Goal: Information Seeking & Learning: Learn about a topic

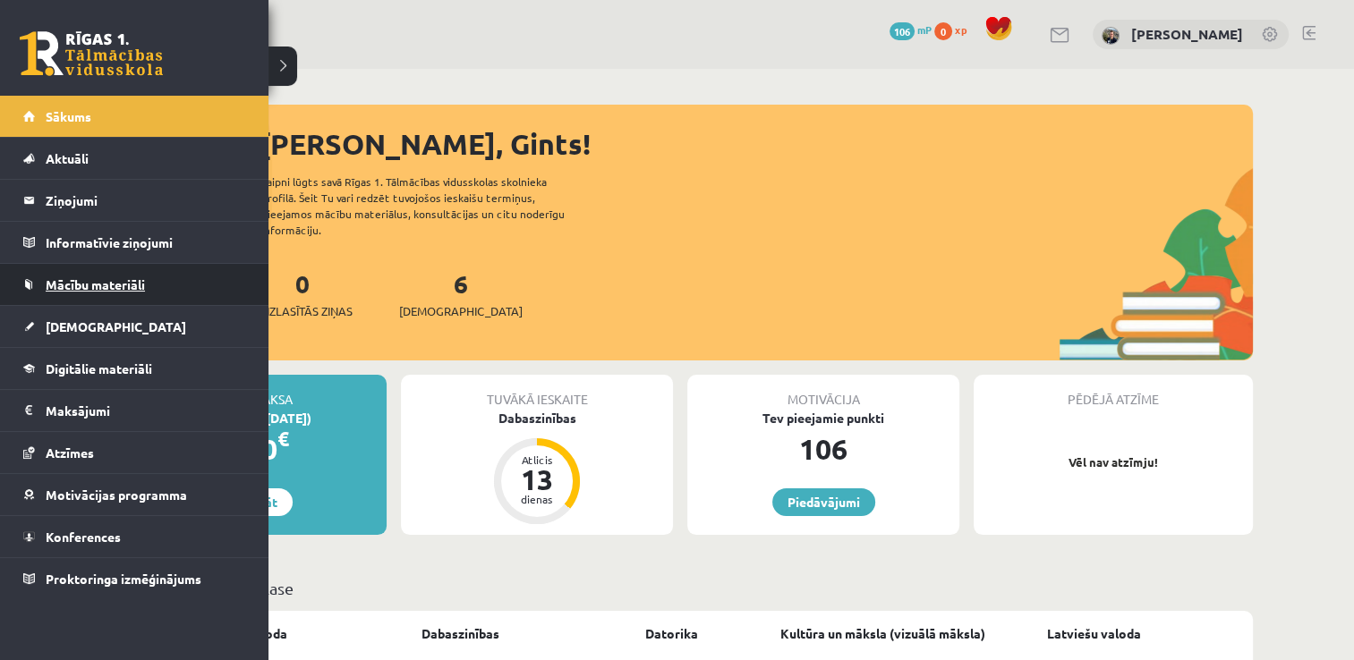
click at [89, 281] on span "Mācību materiāli" at bounding box center [95, 284] width 99 height 16
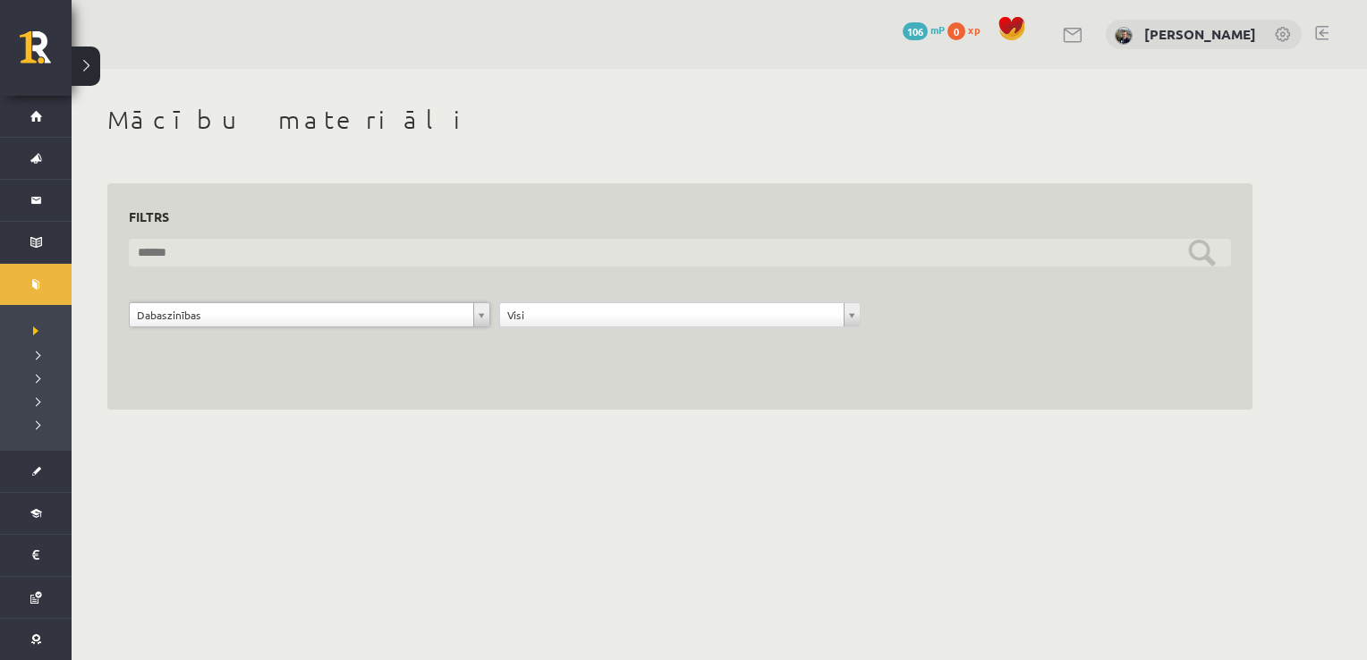
click at [1202, 255] on input "text" at bounding box center [680, 253] width 1102 height 28
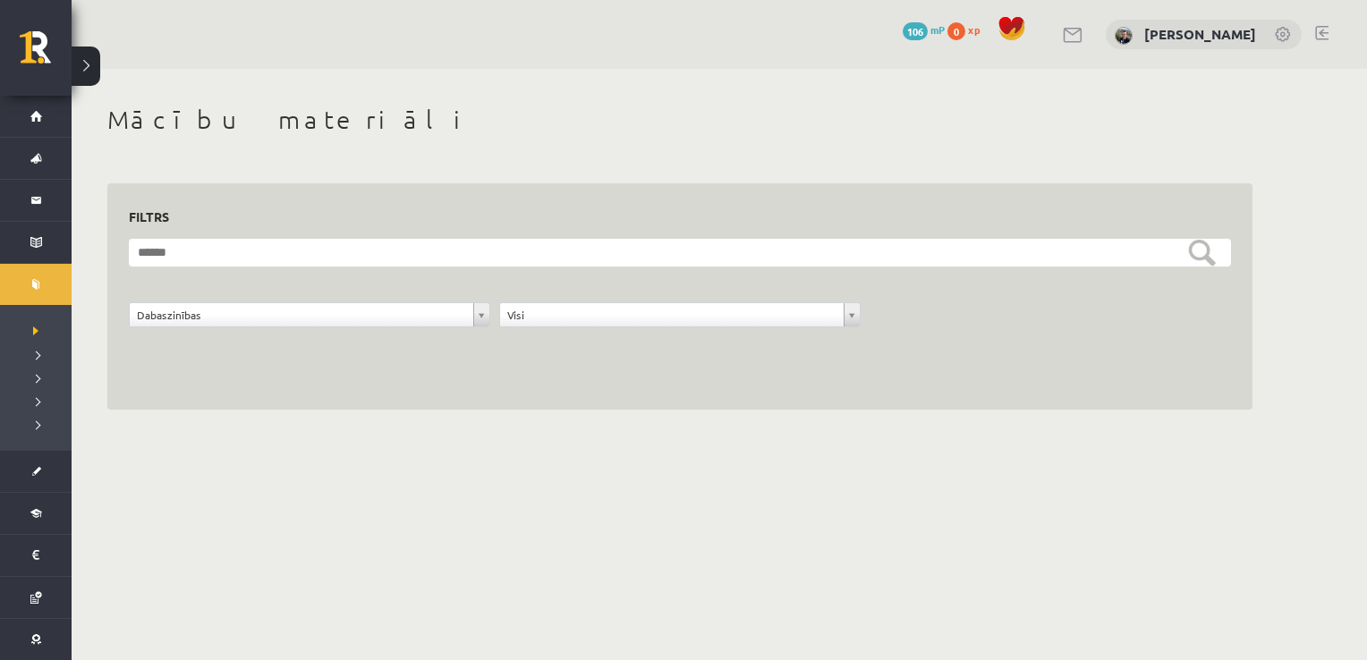
click at [265, 389] on div "**********" at bounding box center [679, 296] width 1145 height 227
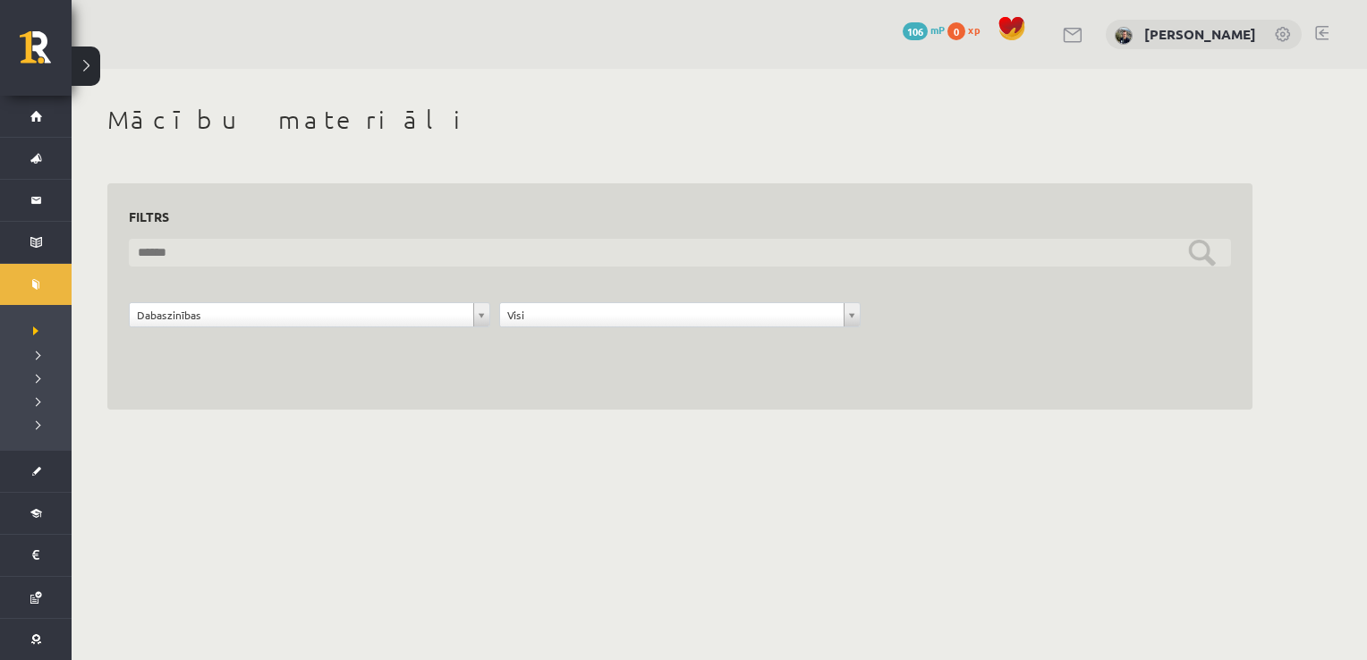
click at [331, 252] on input "text" at bounding box center [680, 253] width 1102 height 28
type input "**********"
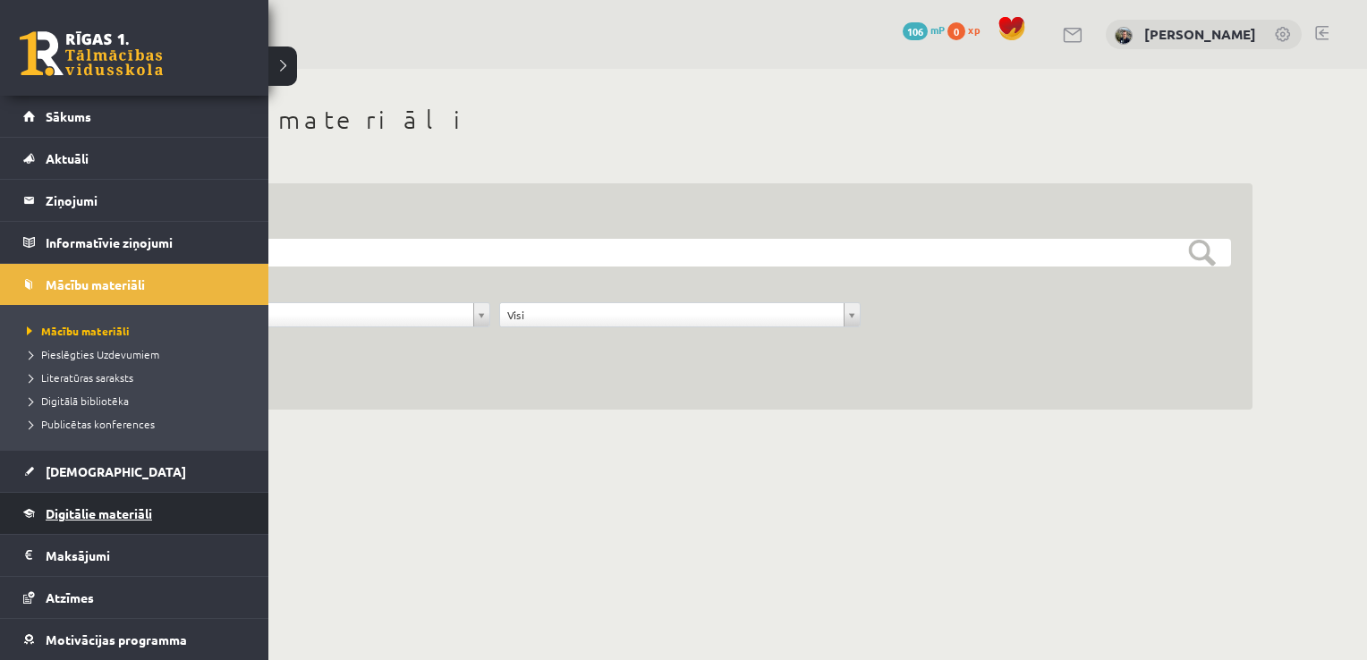
click at [64, 511] on span "Digitālie materiāli" at bounding box center [99, 514] width 106 height 16
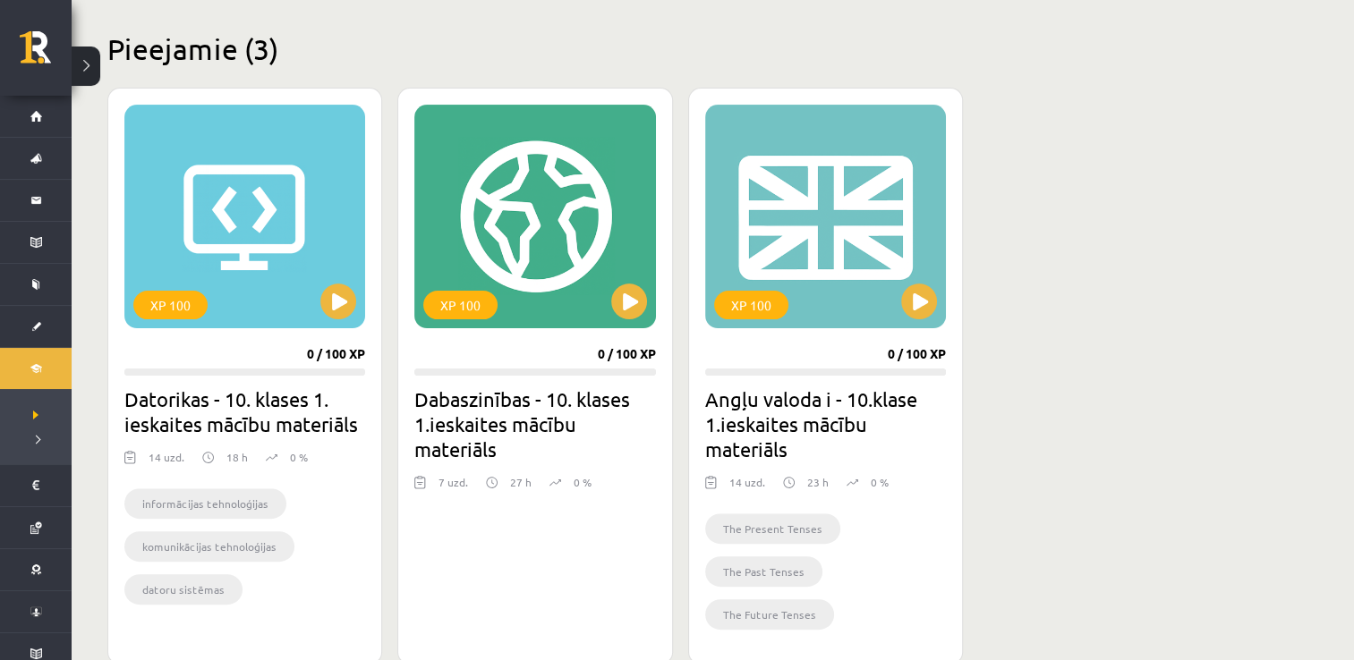
scroll to position [426, 0]
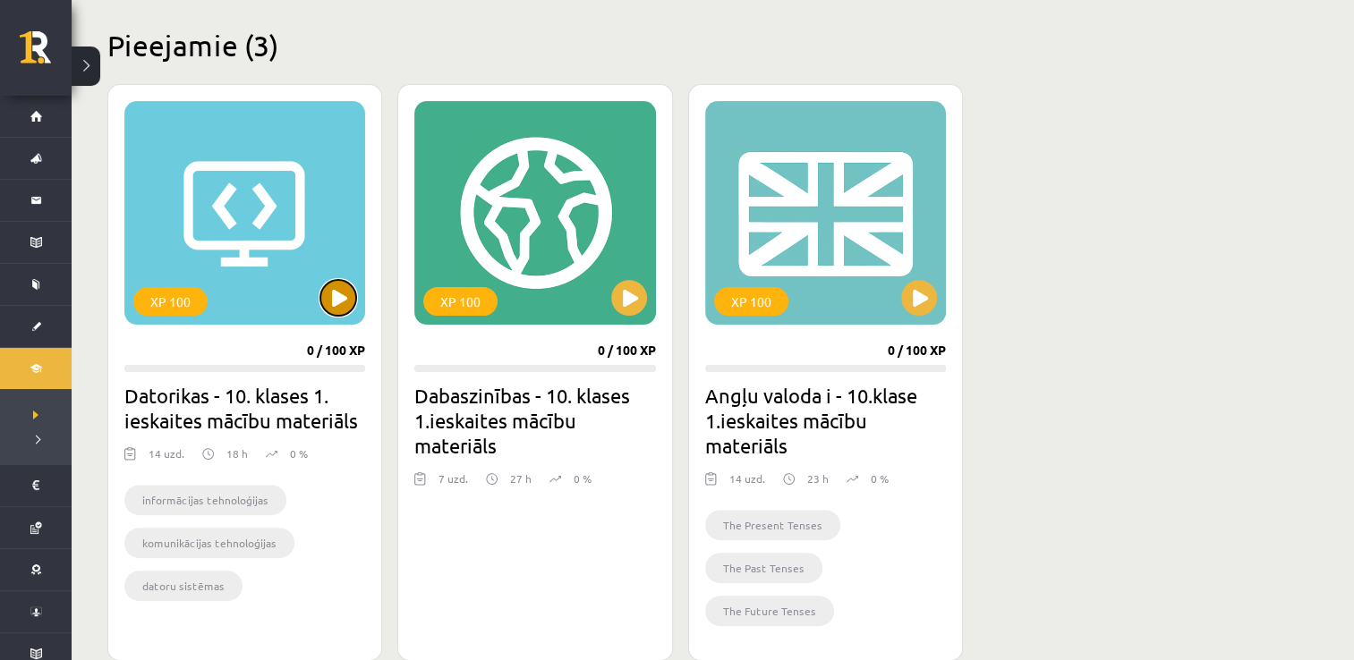
click at [340, 306] on button at bounding box center [338, 298] width 36 height 36
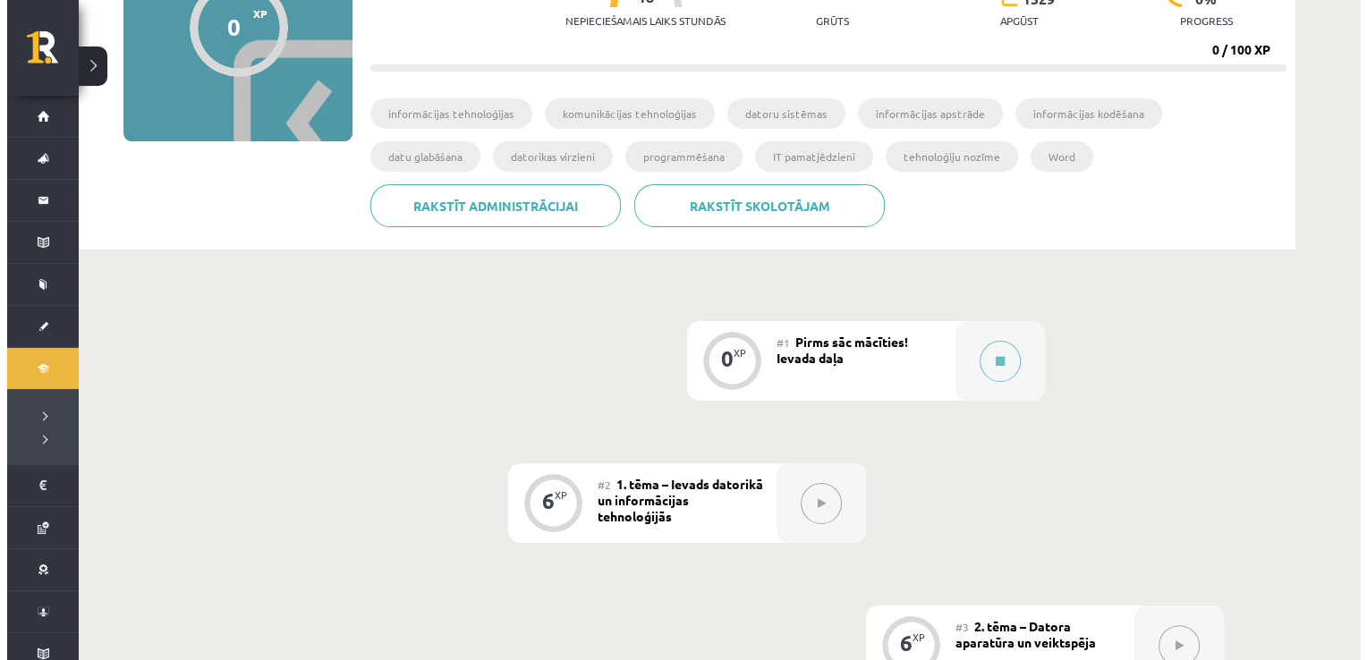
scroll to position [231, 0]
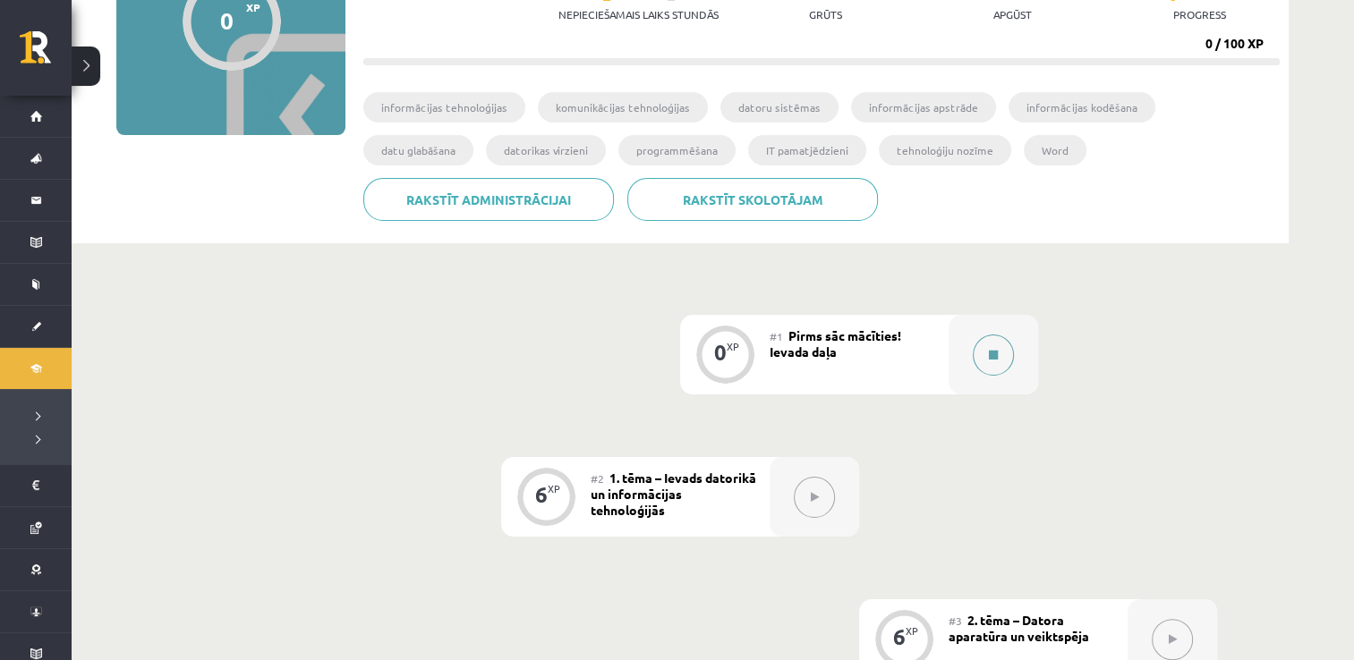
click at [1002, 362] on button at bounding box center [993, 355] width 41 height 41
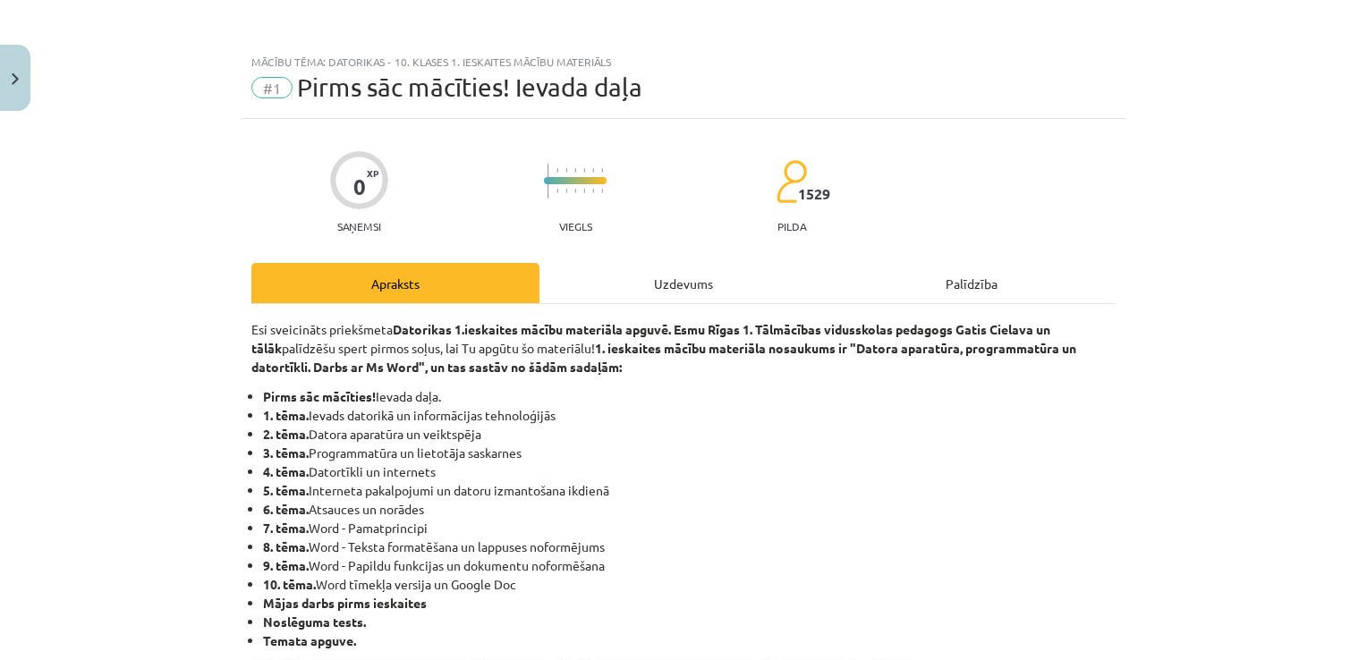
click at [443, 285] on div "Apraksts" at bounding box center [395, 283] width 288 height 40
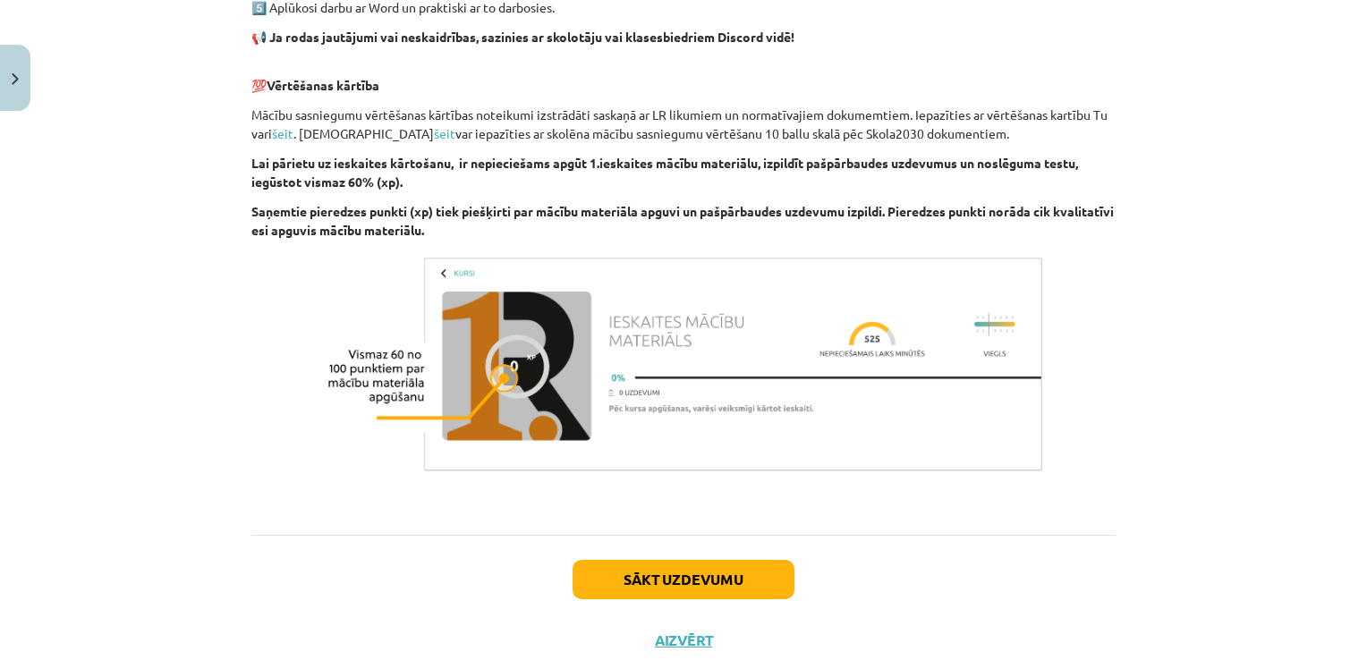
scroll to position [1237, 0]
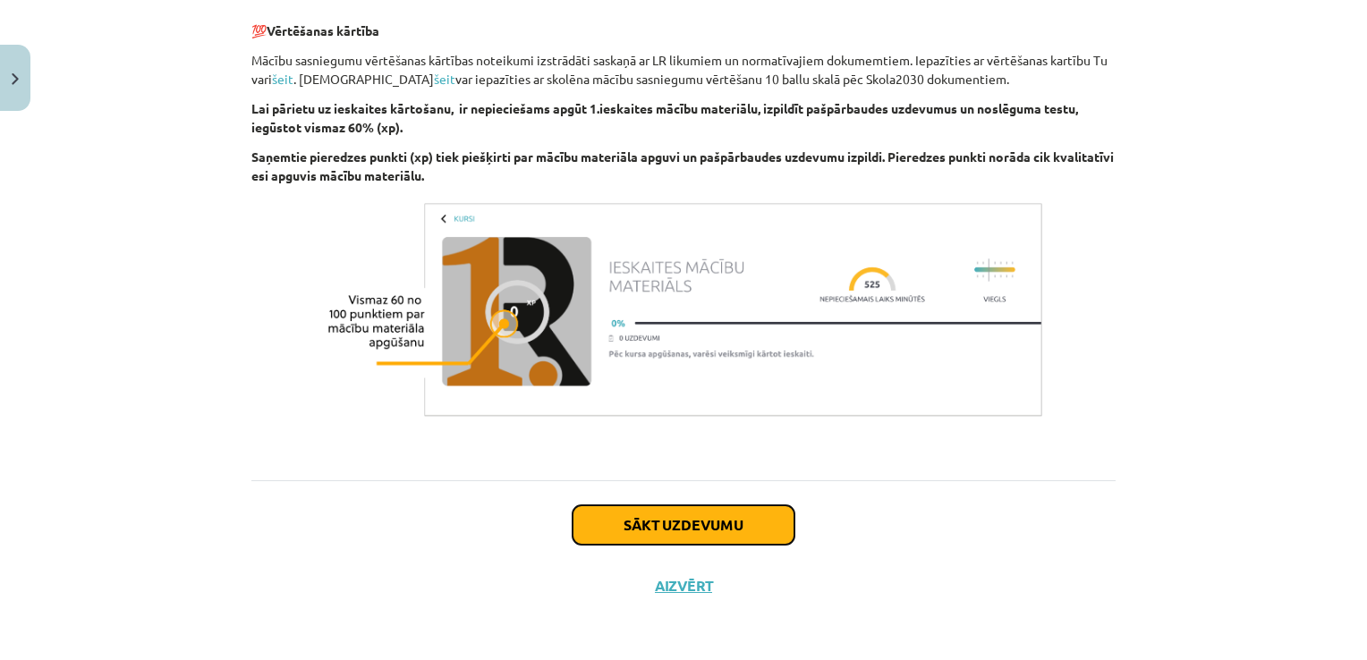
click at [685, 526] on button "Sākt uzdevumu" at bounding box center [684, 525] width 222 height 39
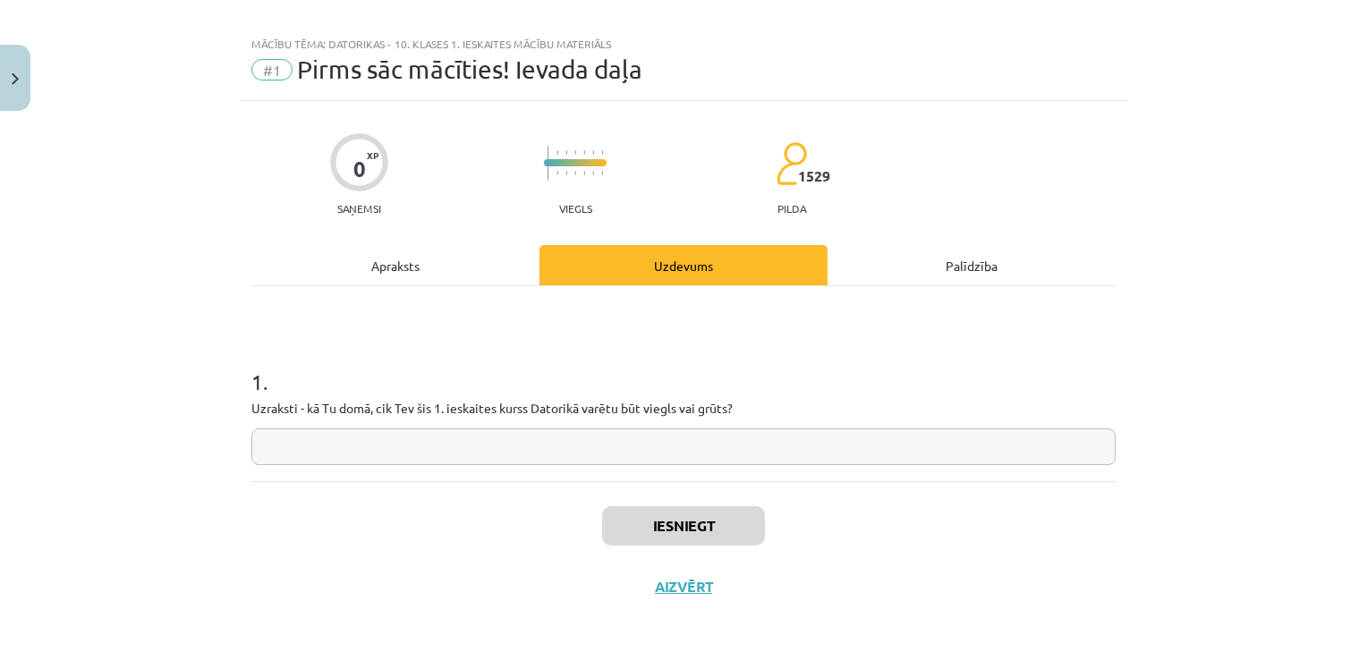
click at [426, 445] on input "text" at bounding box center [683, 447] width 864 height 37
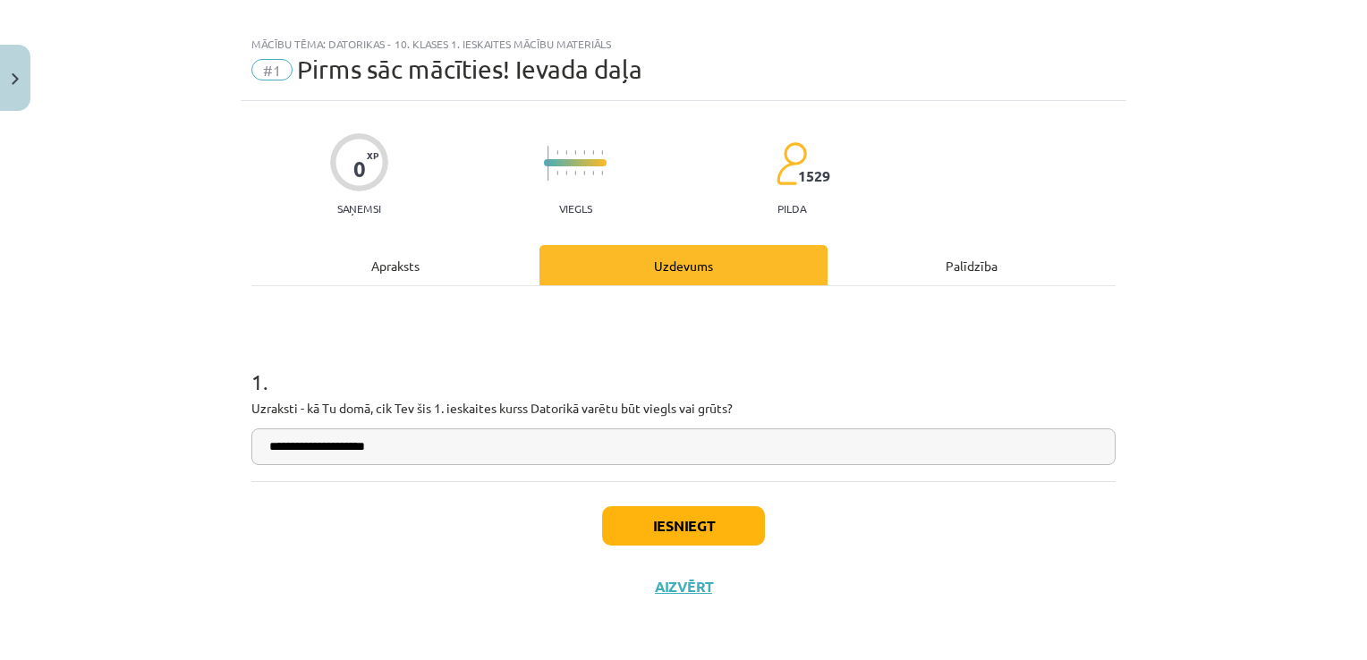
type input "**********"
click at [682, 534] on button "Iesniegt" at bounding box center [683, 525] width 163 height 39
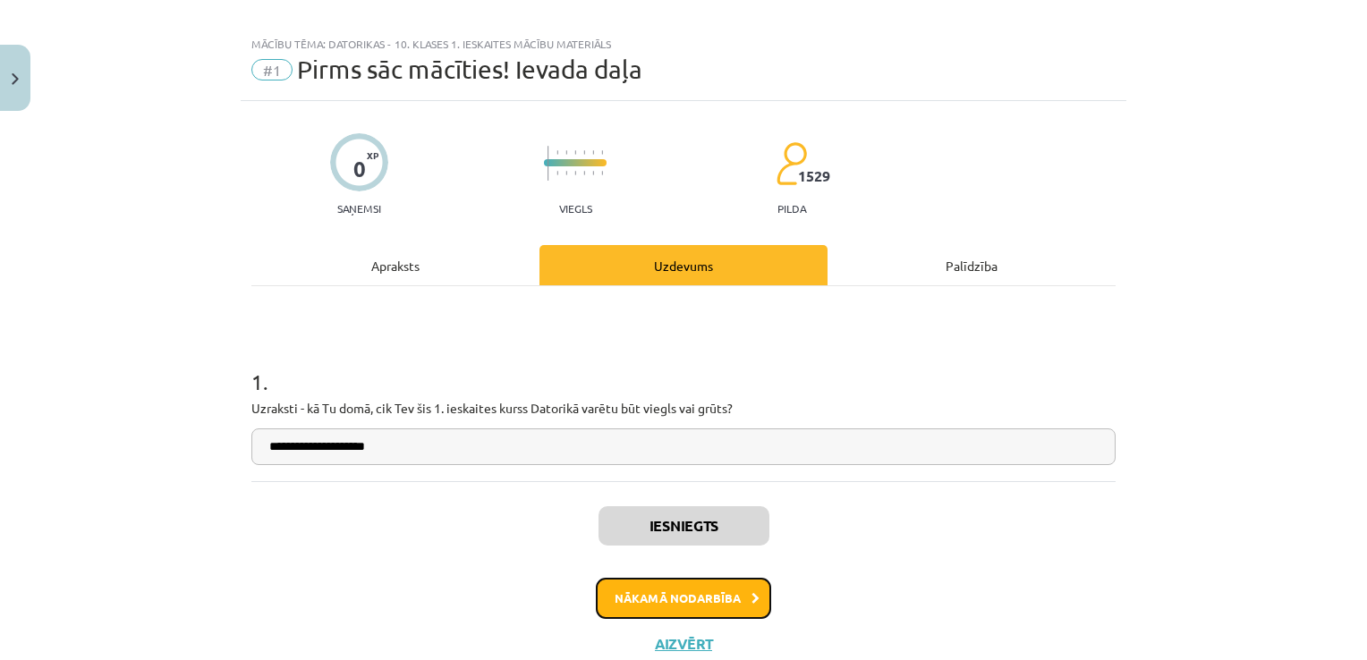
click at [666, 587] on button "Nākamā nodarbība" at bounding box center [683, 598] width 175 height 41
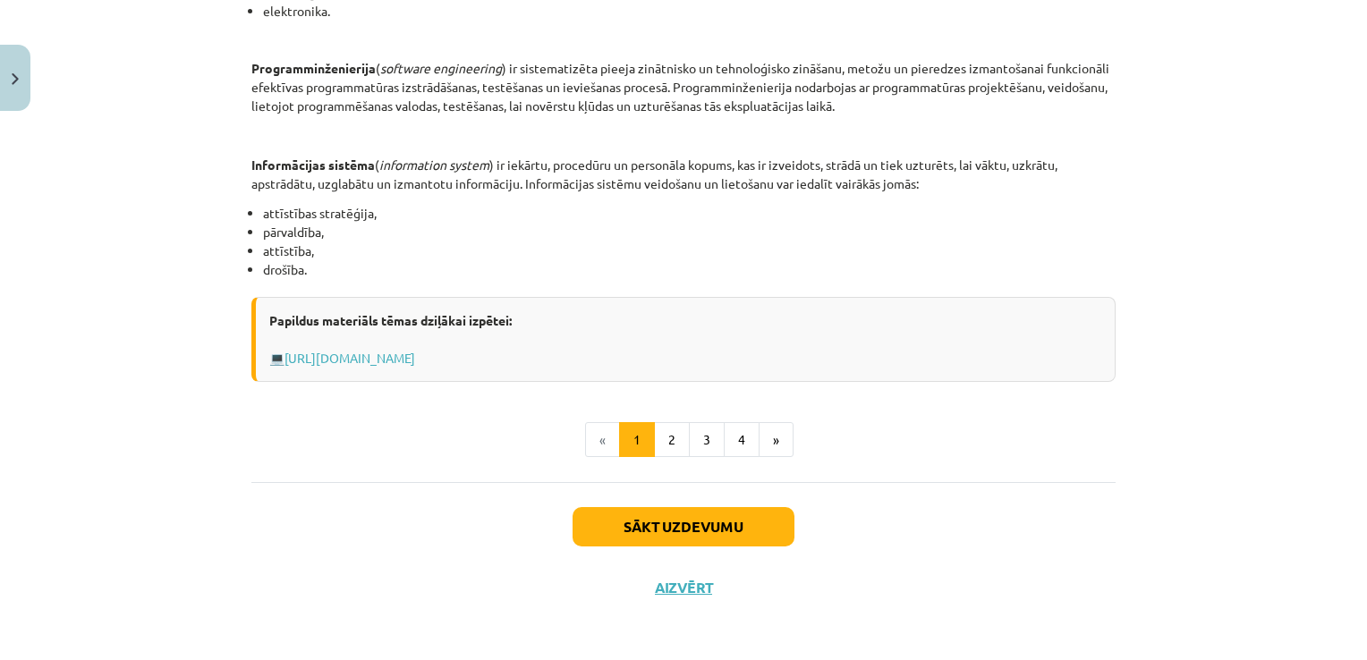
scroll to position [861, 0]
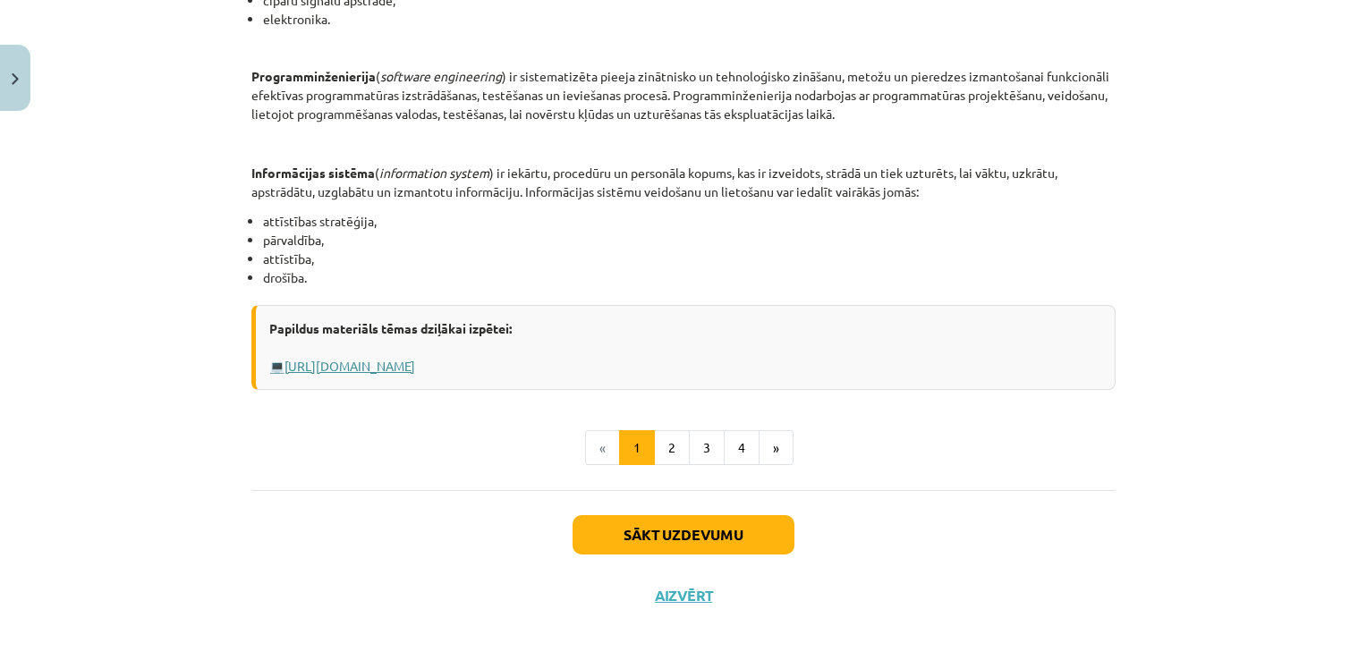
click at [361, 367] on link "[URL][DOMAIN_NAME]" at bounding box center [350, 366] width 131 height 16
click at [664, 531] on button "Sākt uzdevumu" at bounding box center [684, 534] width 222 height 39
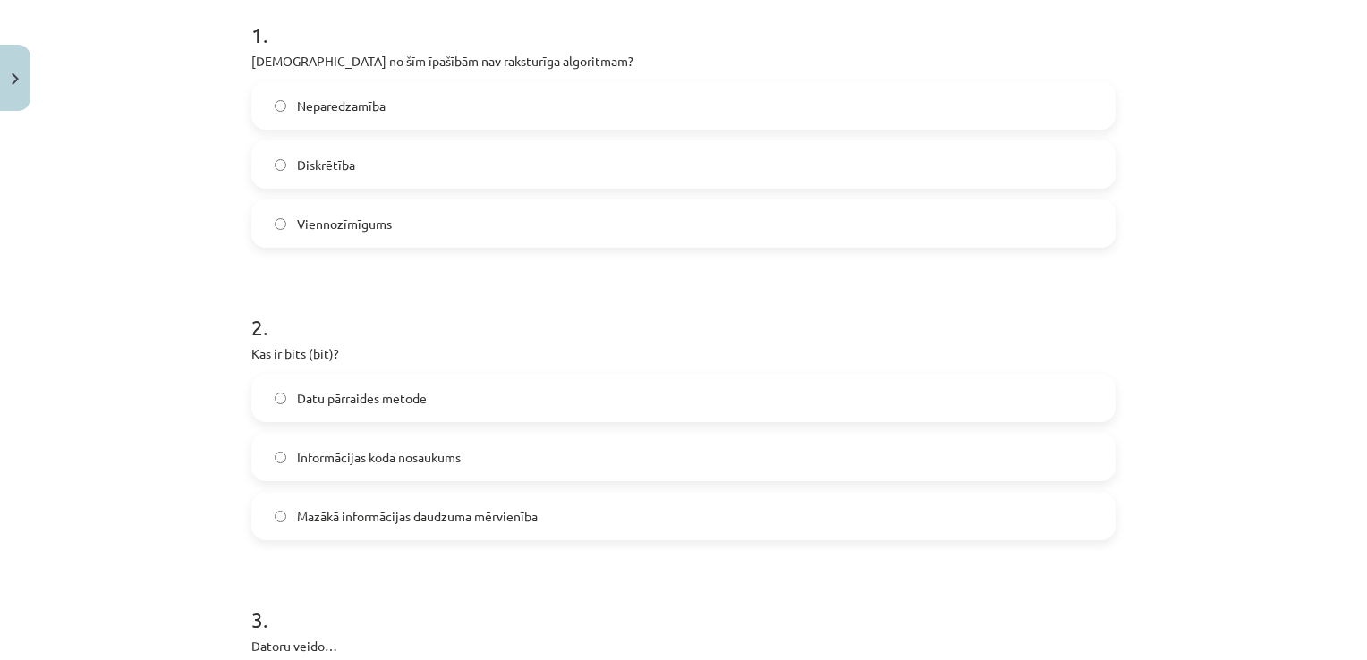
scroll to position [366, 0]
